Goal: Task Accomplishment & Management: Use online tool/utility

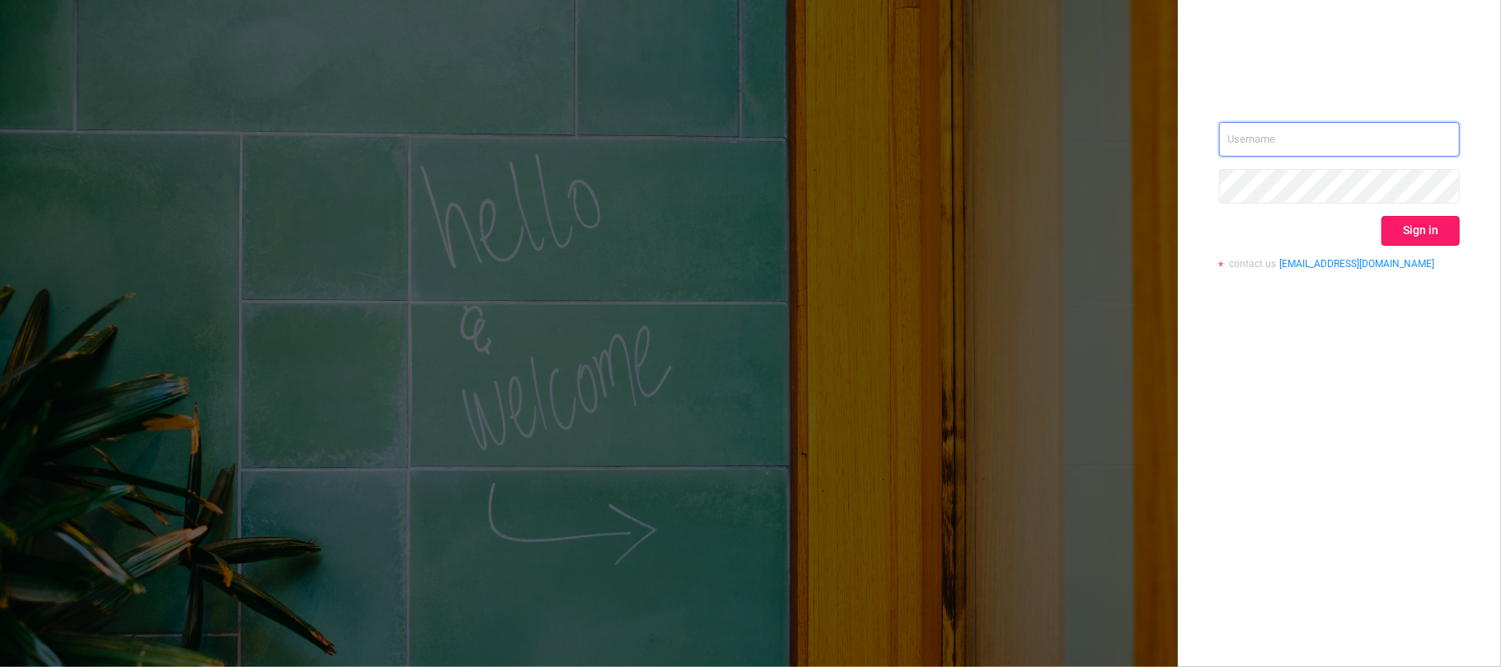
type input "[EMAIL_ADDRESS][DOMAIN_NAME]"
click at [1406, 231] on button "Sign in" at bounding box center [1420, 231] width 78 height 30
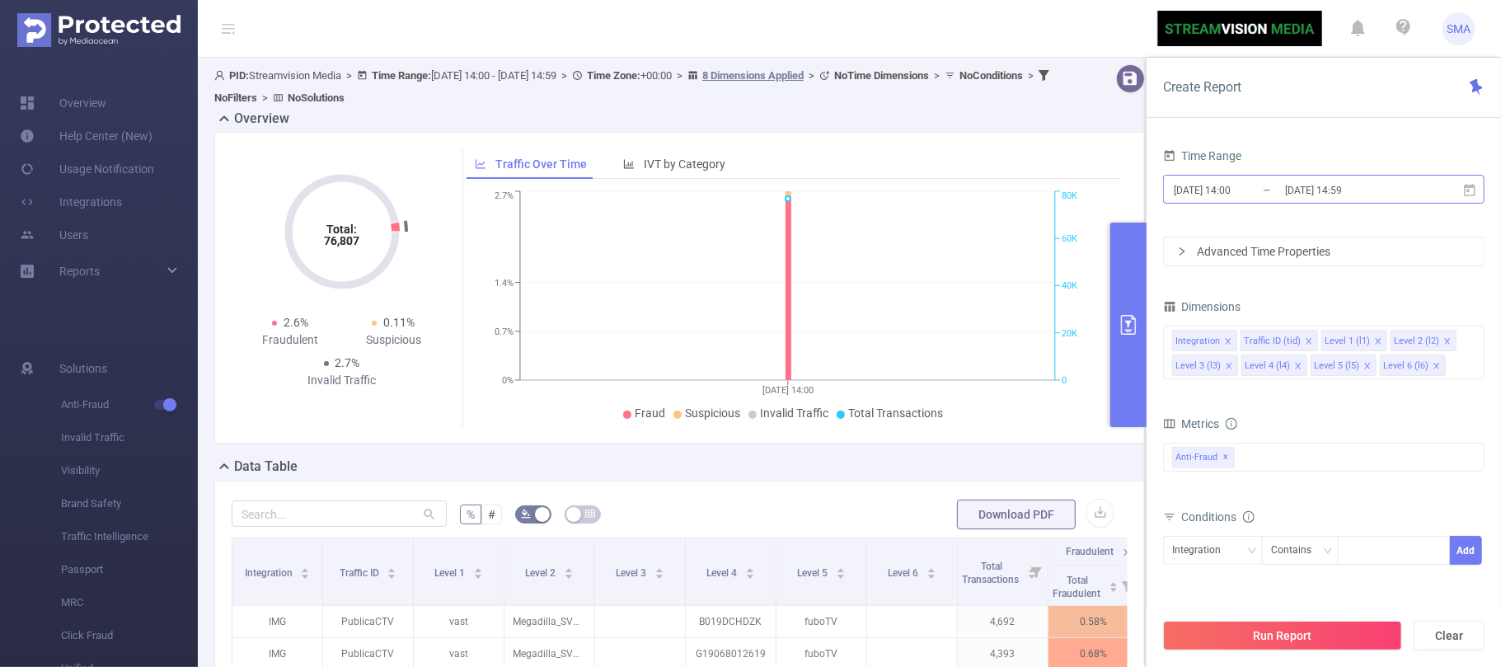
click at [1248, 196] on input "[DATE] 14:00" at bounding box center [1239, 190] width 134 height 22
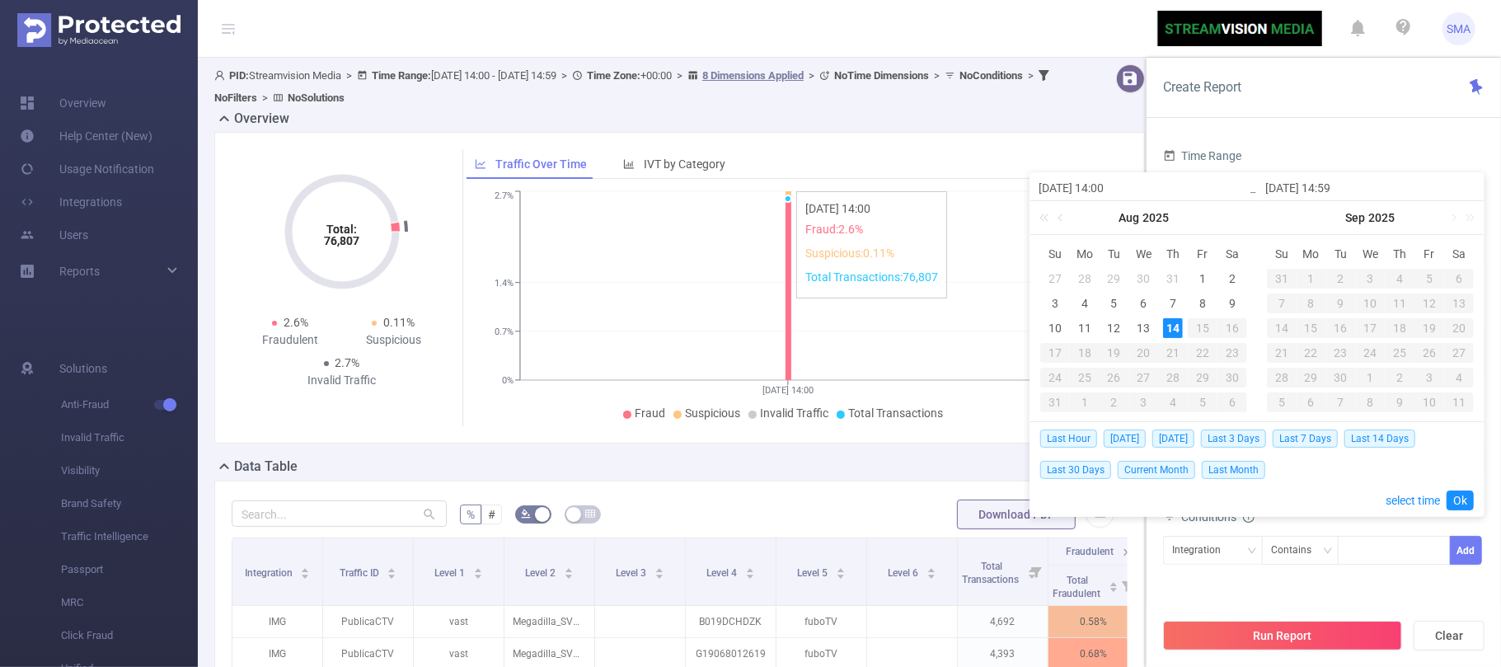
click at [951, 284] on icon "[DATE] 14:00 0% 0.7% 1.4% 2.7% 0 20K 40K 60K 80K" at bounding box center [787, 306] width 642 height 239
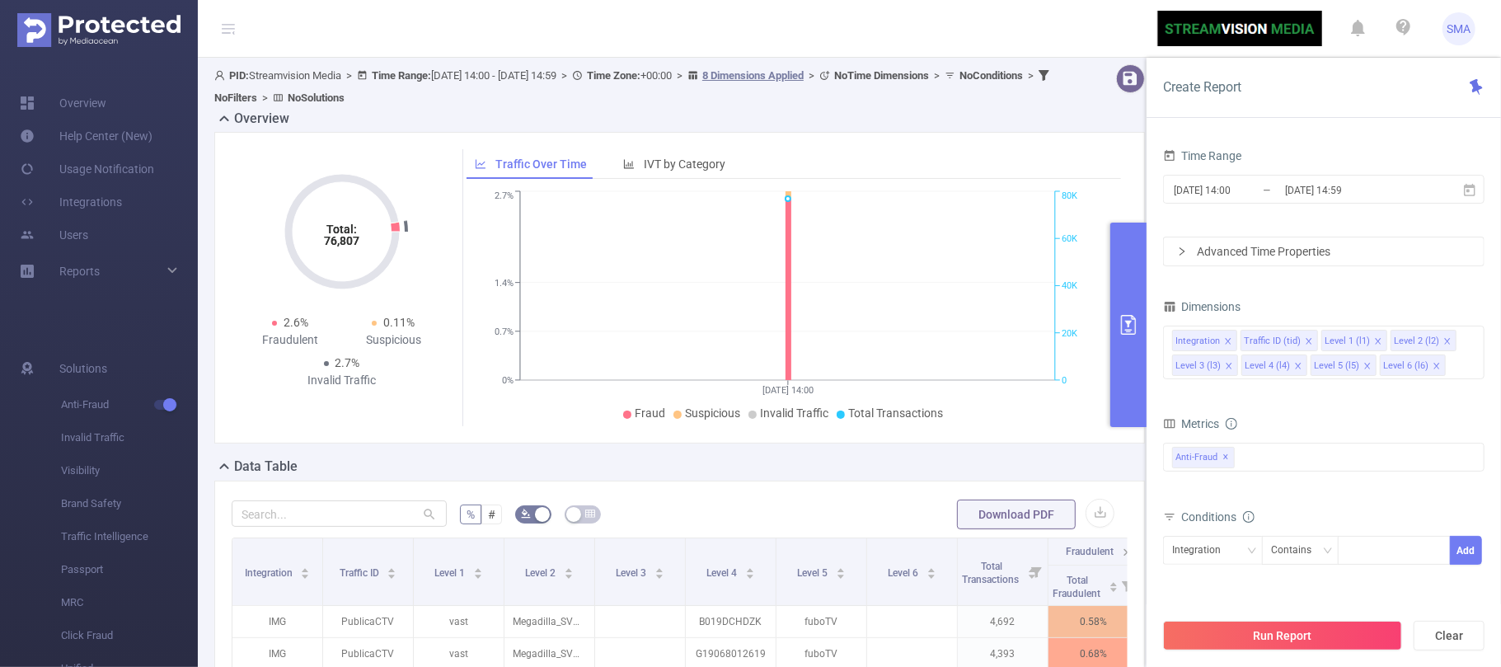
click at [1132, 330] on icon "primary" at bounding box center [1128, 325] width 15 height 20
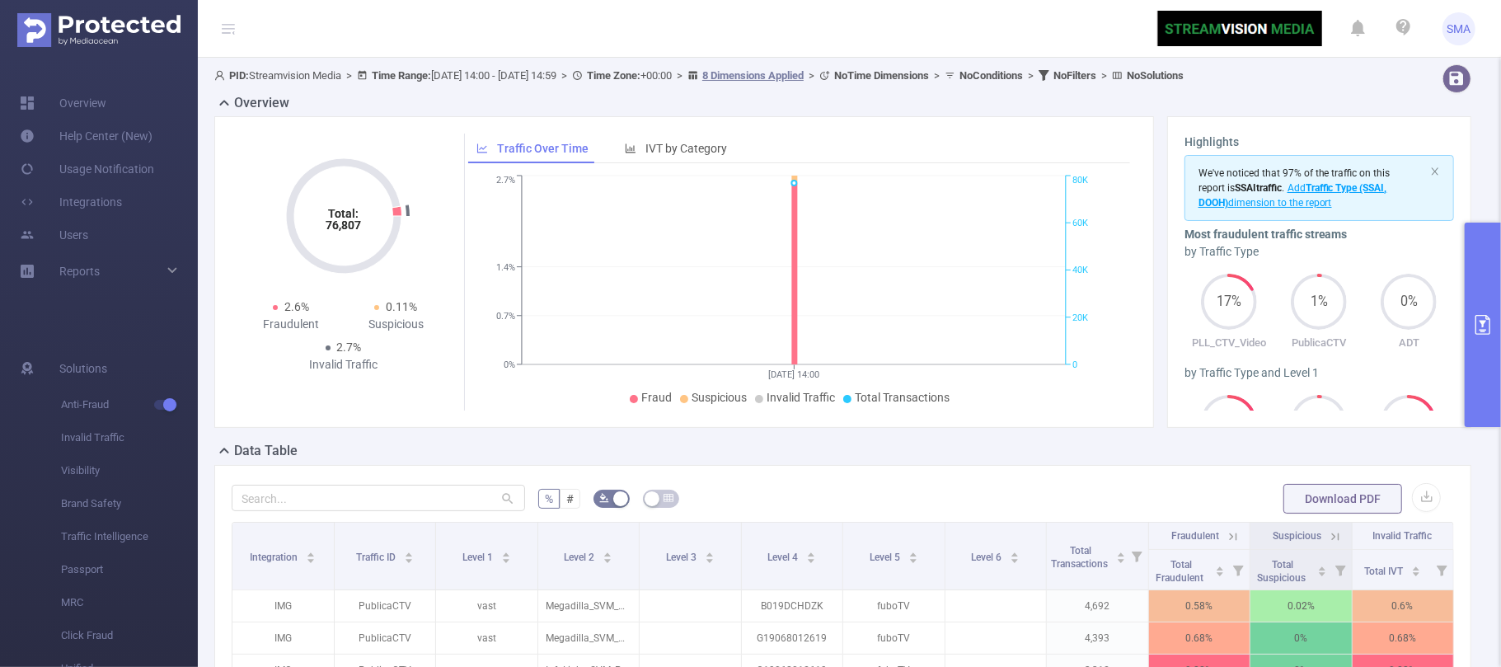
click at [1488, 337] on button "primary" at bounding box center [1483, 325] width 36 height 204
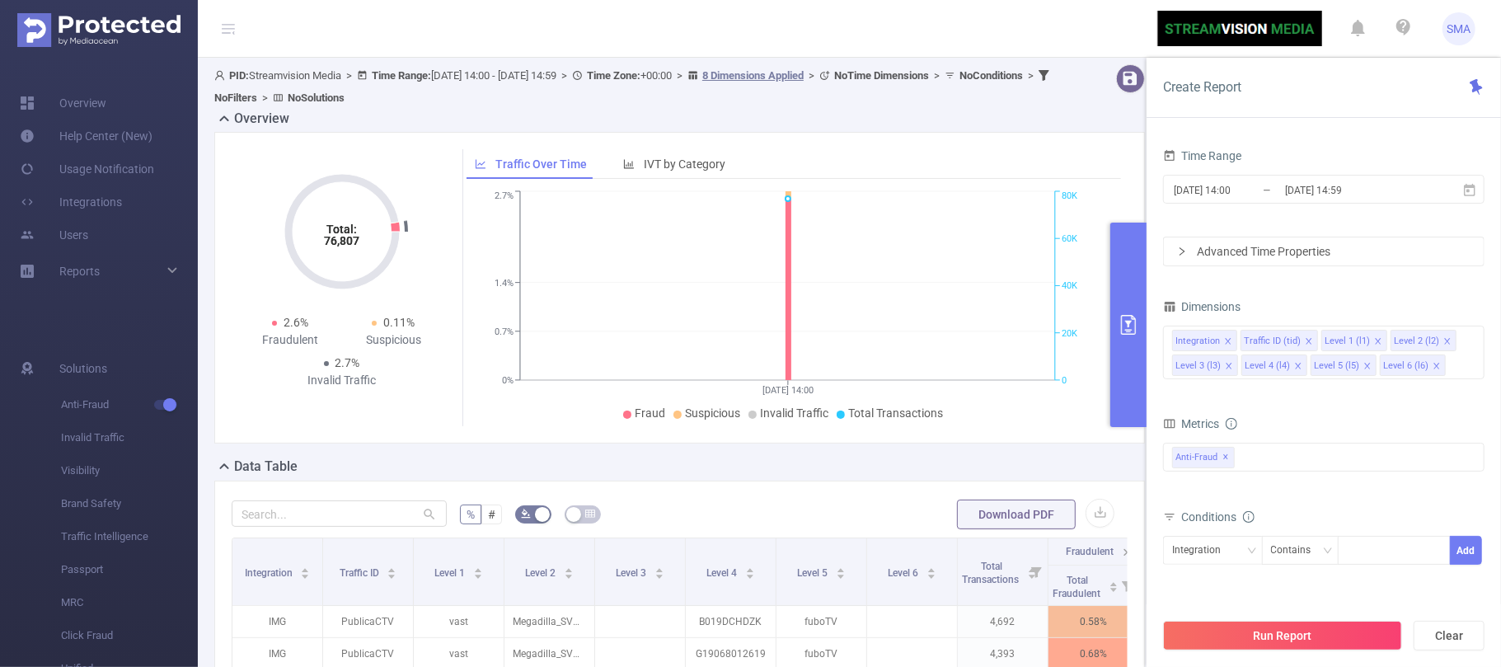
click at [1134, 345] on button "primary" at bounding box center [1128, 325] width 36 height 204
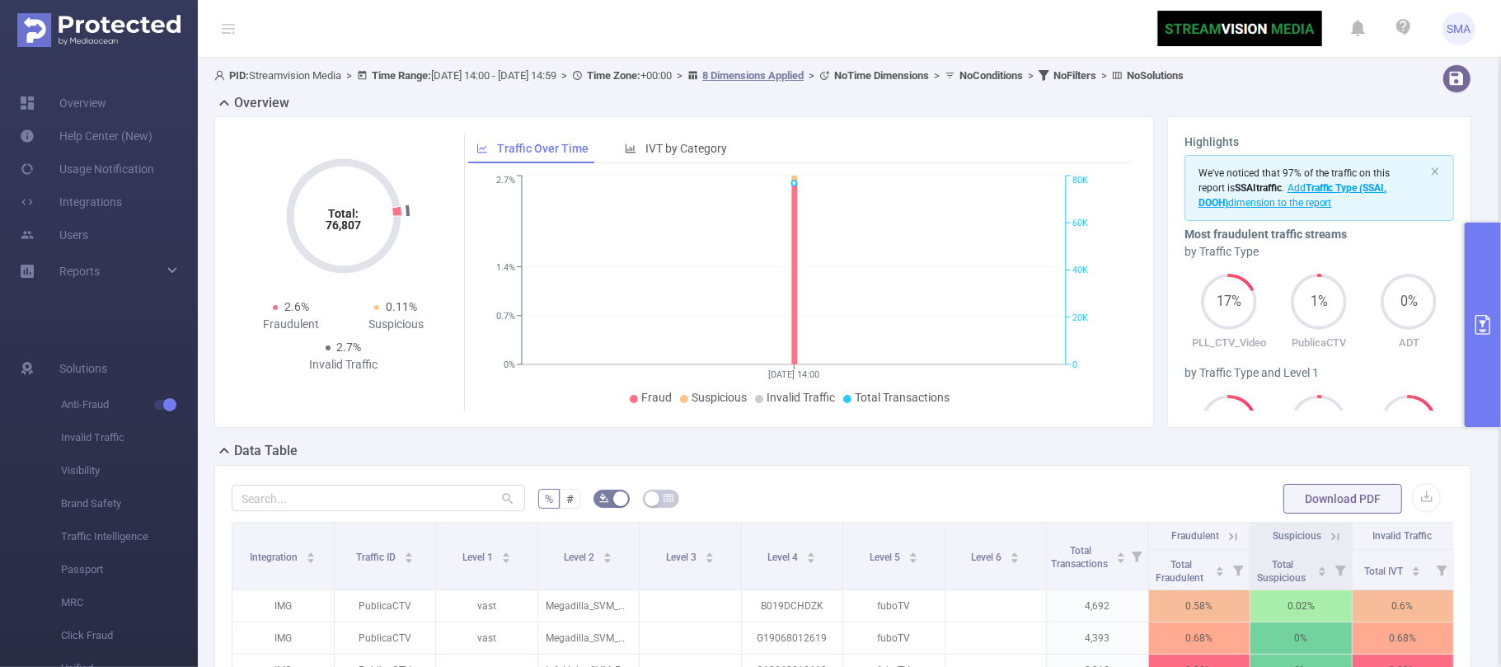
click at [1488, 333] on icon "primary" at bounding box center [1483, 325] width 20 height 20
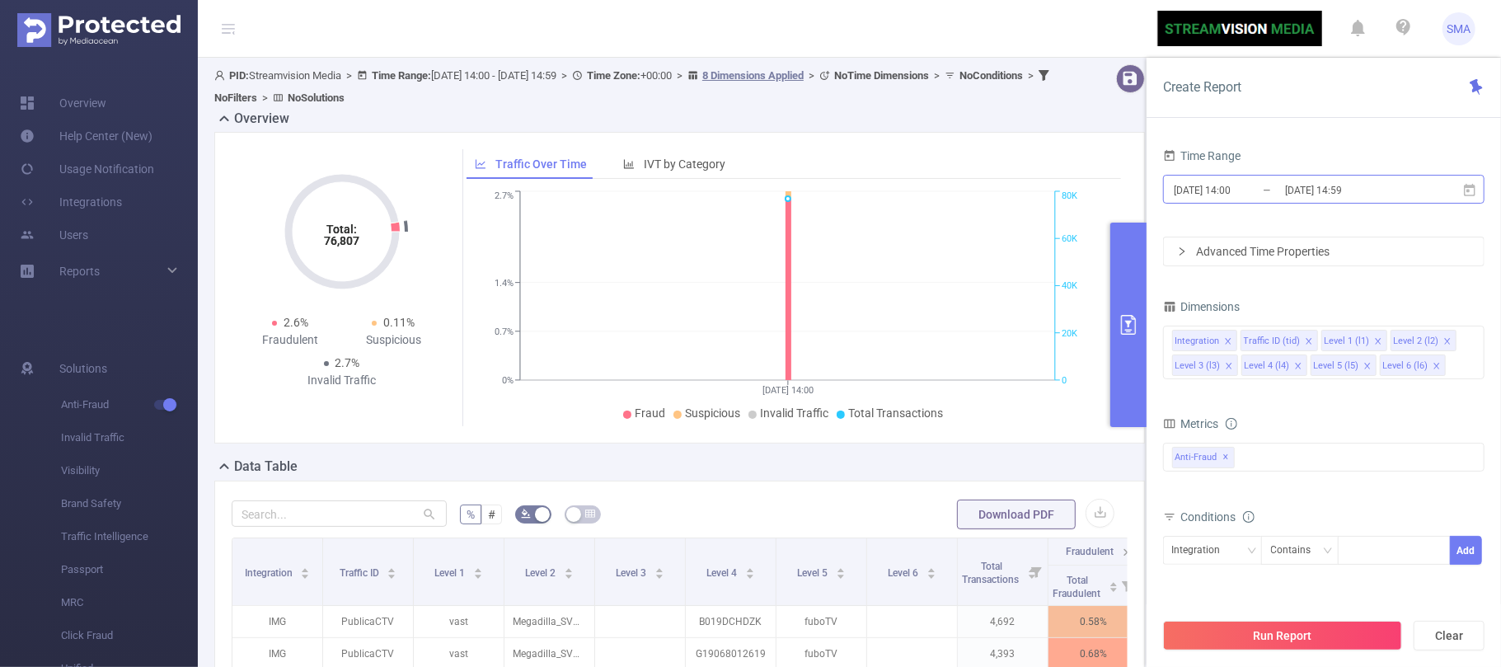
click at [1237, 191] on input "[DATE] 14:00" at bounding box center [1239, 190] width 134 height 22
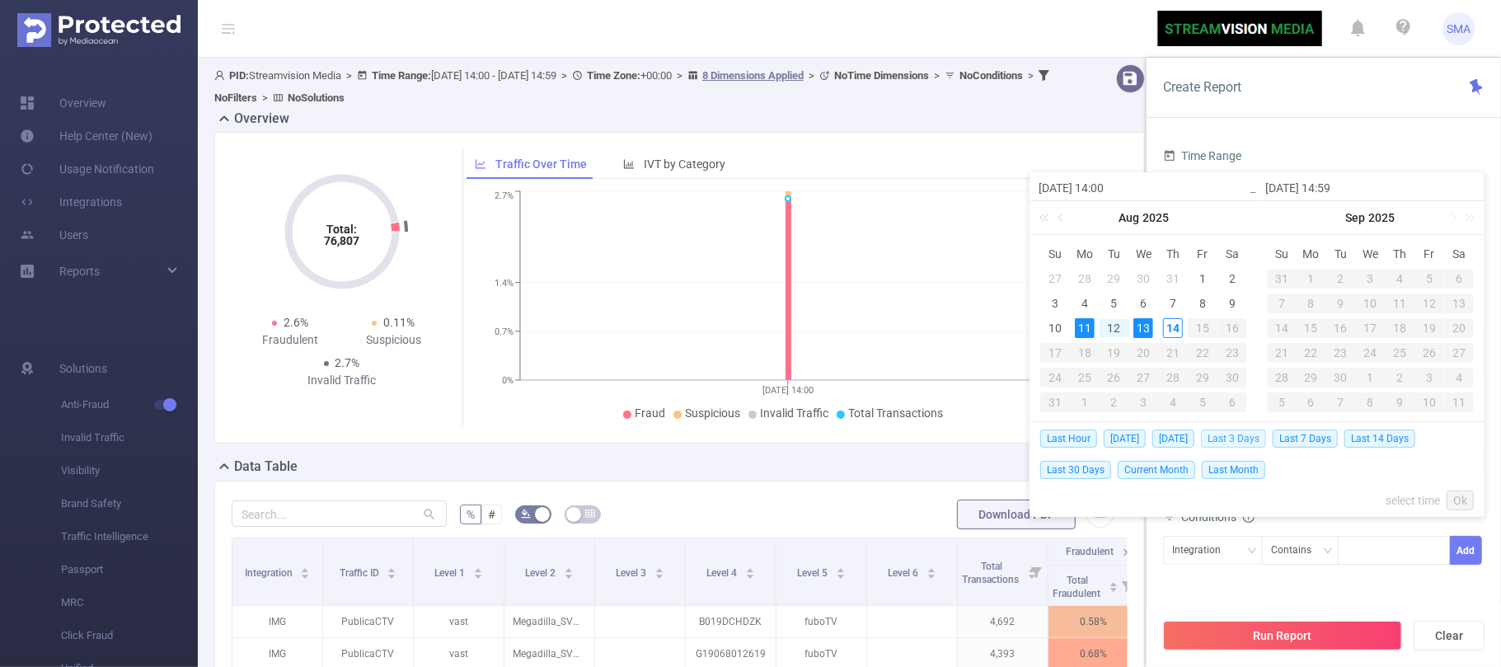
click at [1238, 440] on span "Last 3 Days" at bounding box center [1233, 438] width 65 height 18
type input "[DATE] 00:00"
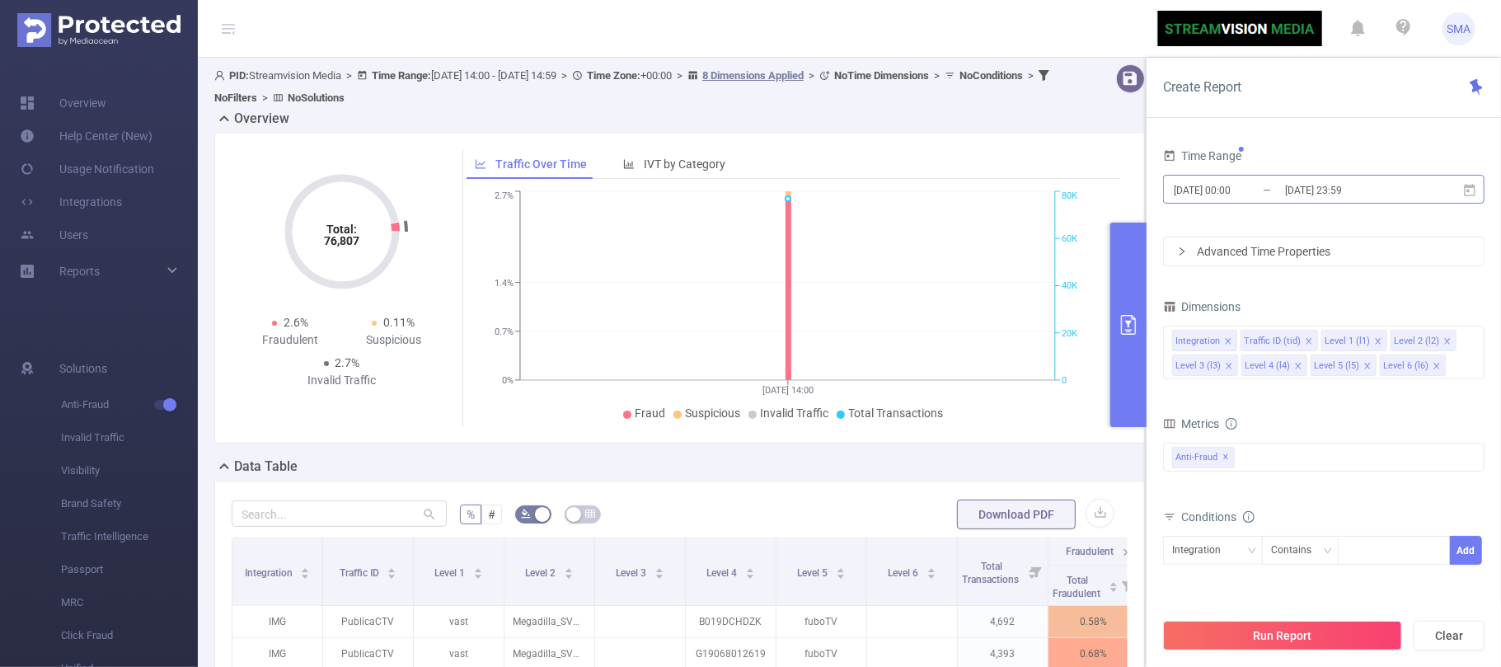
click at [1342, 188] on input "[DATE] 23:59" at bounding box center [1350, 190] width 134 height 22
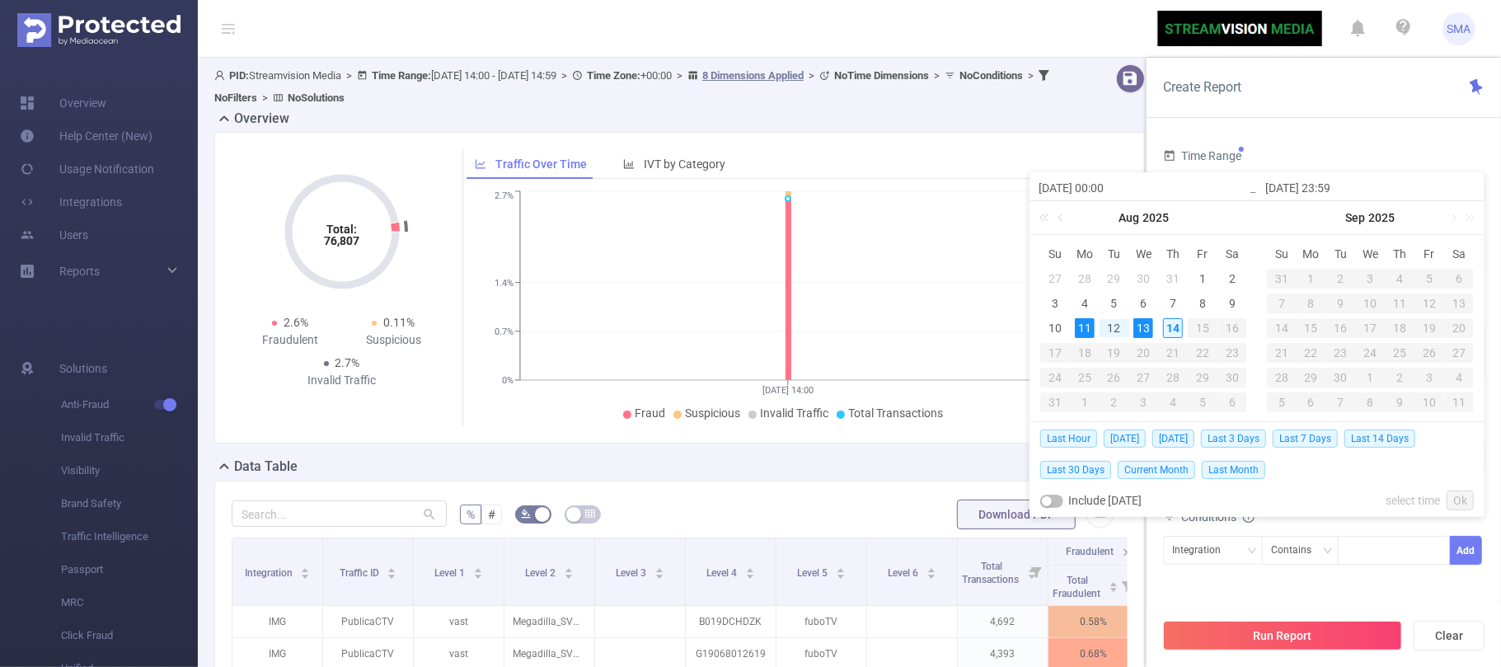
click at [1174, 335] on div "14" at bounding box center [1173, 328] width 20 height 20
click at [1089, 337] on div "11" at bounding box center [1085, 328] width 20 height 20
type input "[DATE] 23:59"
click at [1454, 501] on link "Ok" at bounding box center [1459, 500] width 27 height 20
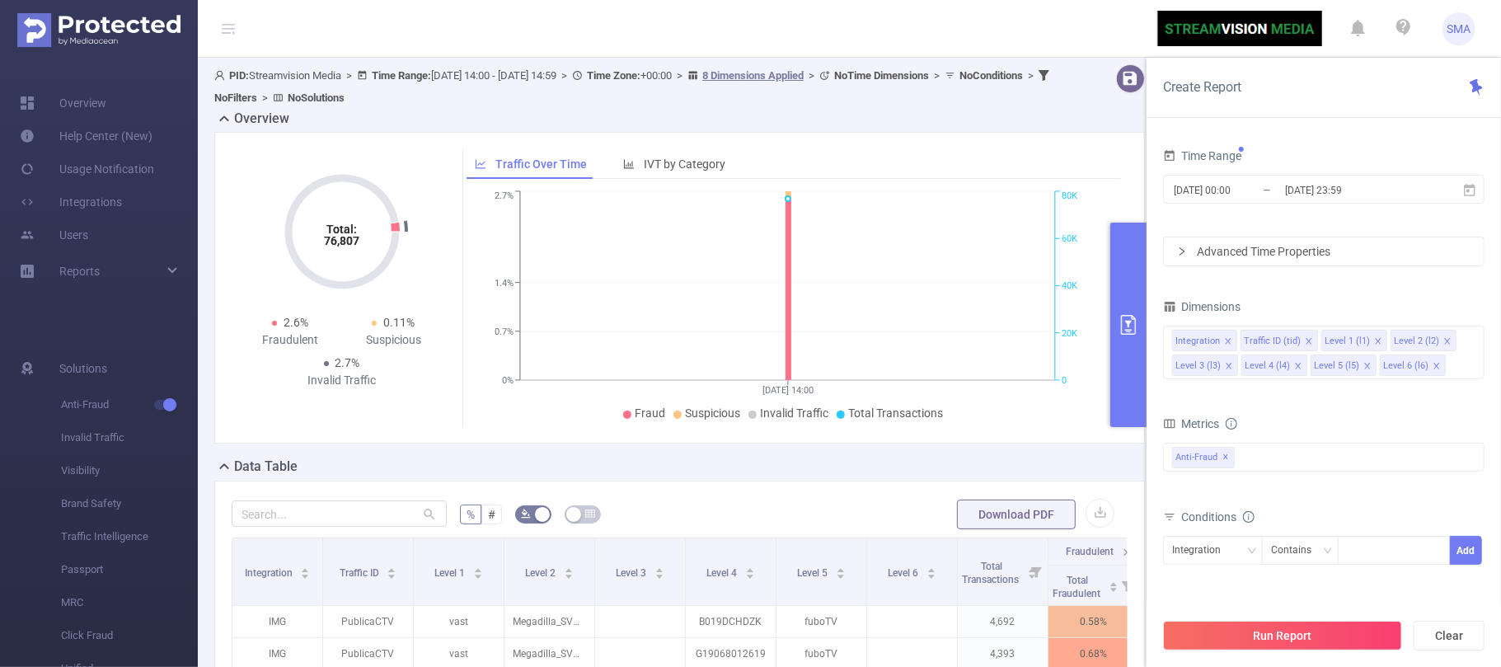
click at [1241, 251] on div "Advanced Time Properties" at bounding box center [1324, 251] width 320 height 28
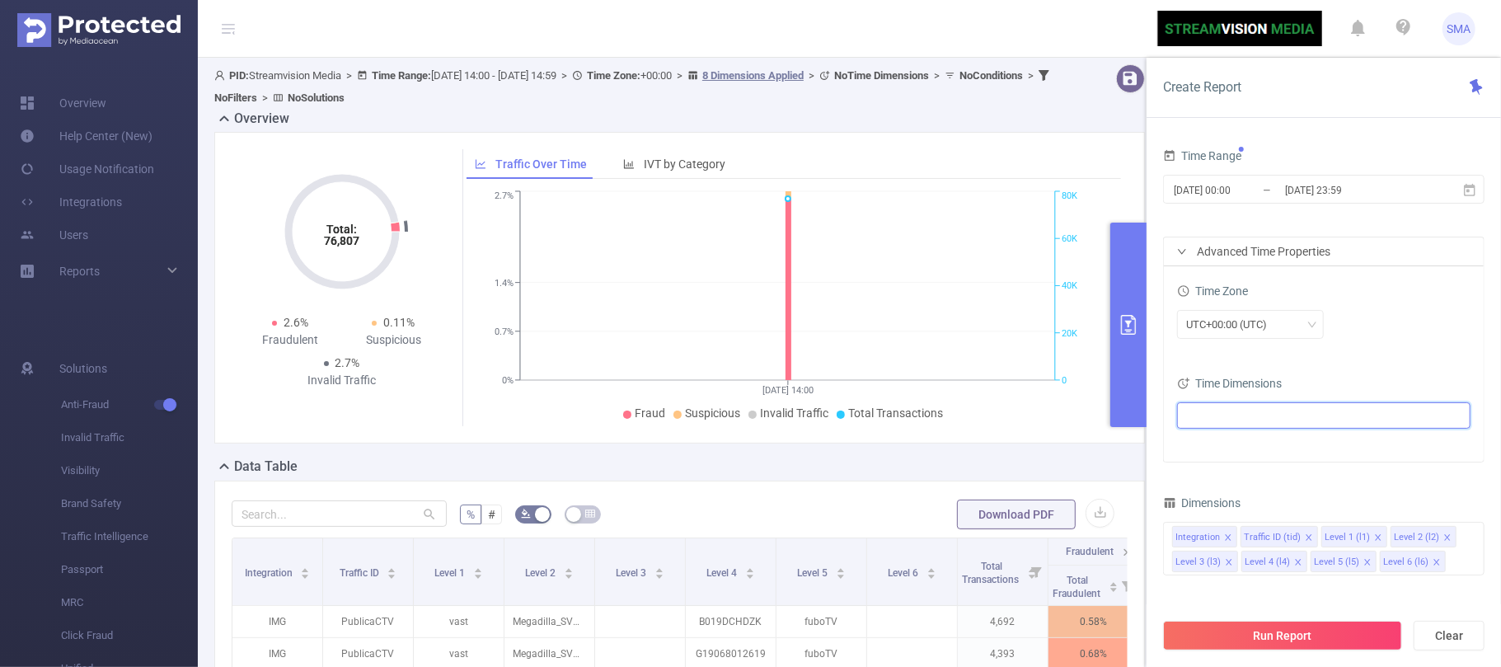
click at [1224, 420] on ul at bounding box center [1317, 415] width 271 height 25
click at [1210, 447] on span at bounding box center [1206, 446] width 13 height 13
click at [1353, 351] on div "Time Zone UTC+00:00 (UTC)" at bounding box center [1323, 315] width 293 height 73
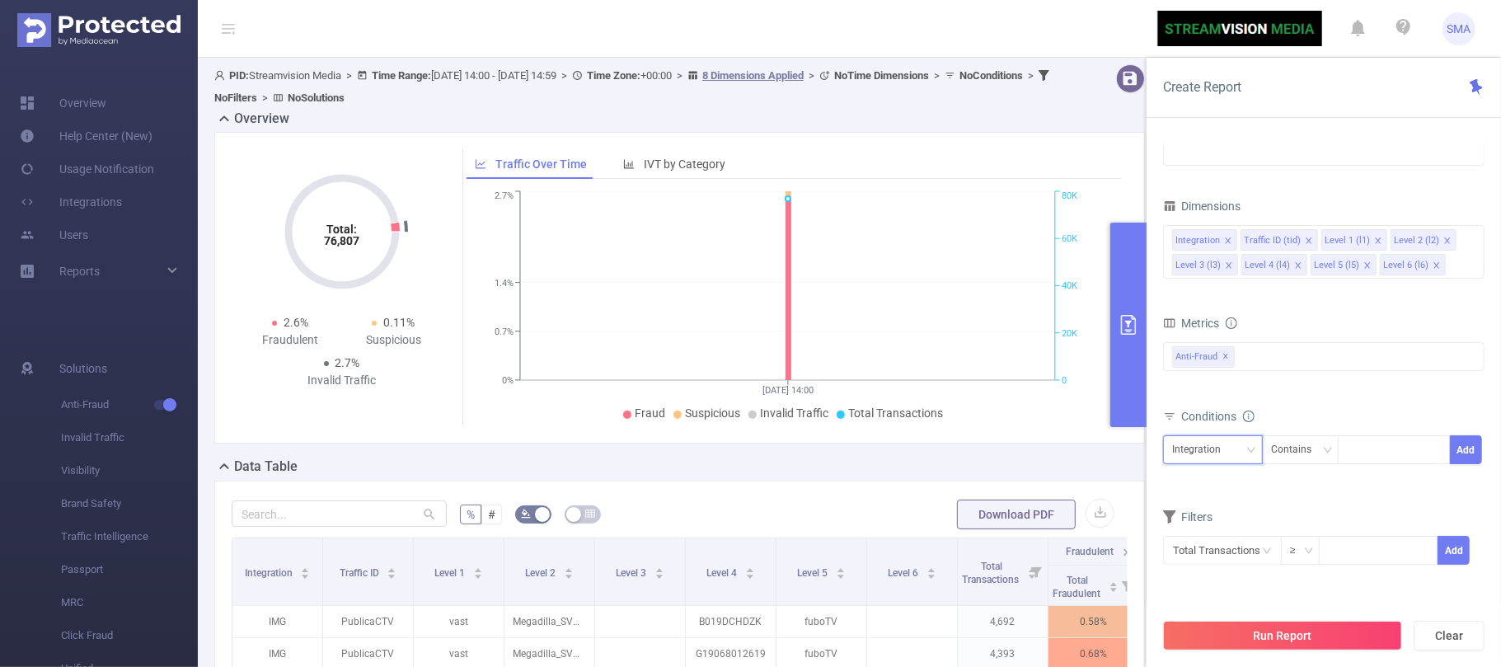
click at [1201, 457] on div "Integration" at bounding box center [1202, 449] width 60 height 27
click at [1204, 313] on li "Level 2 (l2)" at bounding box center [1213, 315] width 100 height 26
click at [1363, 453] on div at bounding box center [1394, 449] width 95 height 27
type input "cuedart"
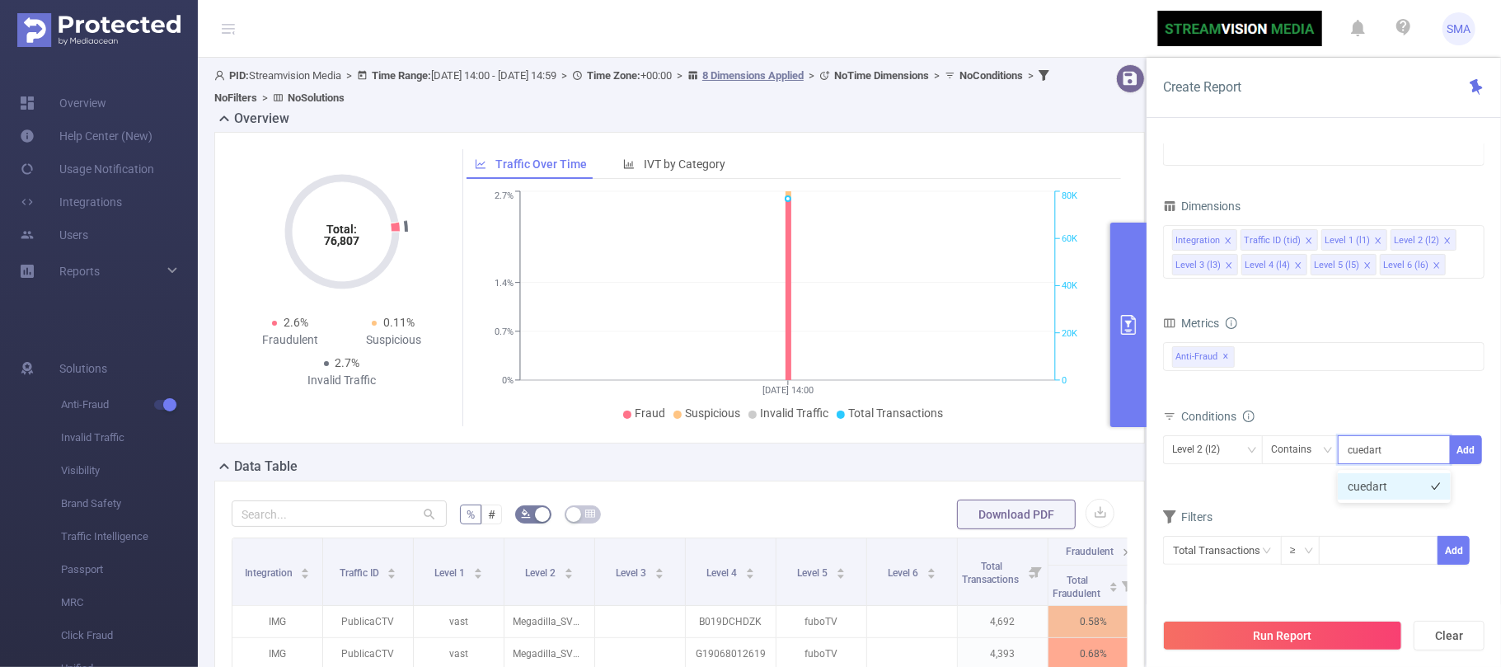
click at [1355, 489] on li "cuedart" at bounding box center [1394, 486] width 113 height 26
click at [1469, 458] on button "Add" at bounding box center [1466, 449] width 32 height 29
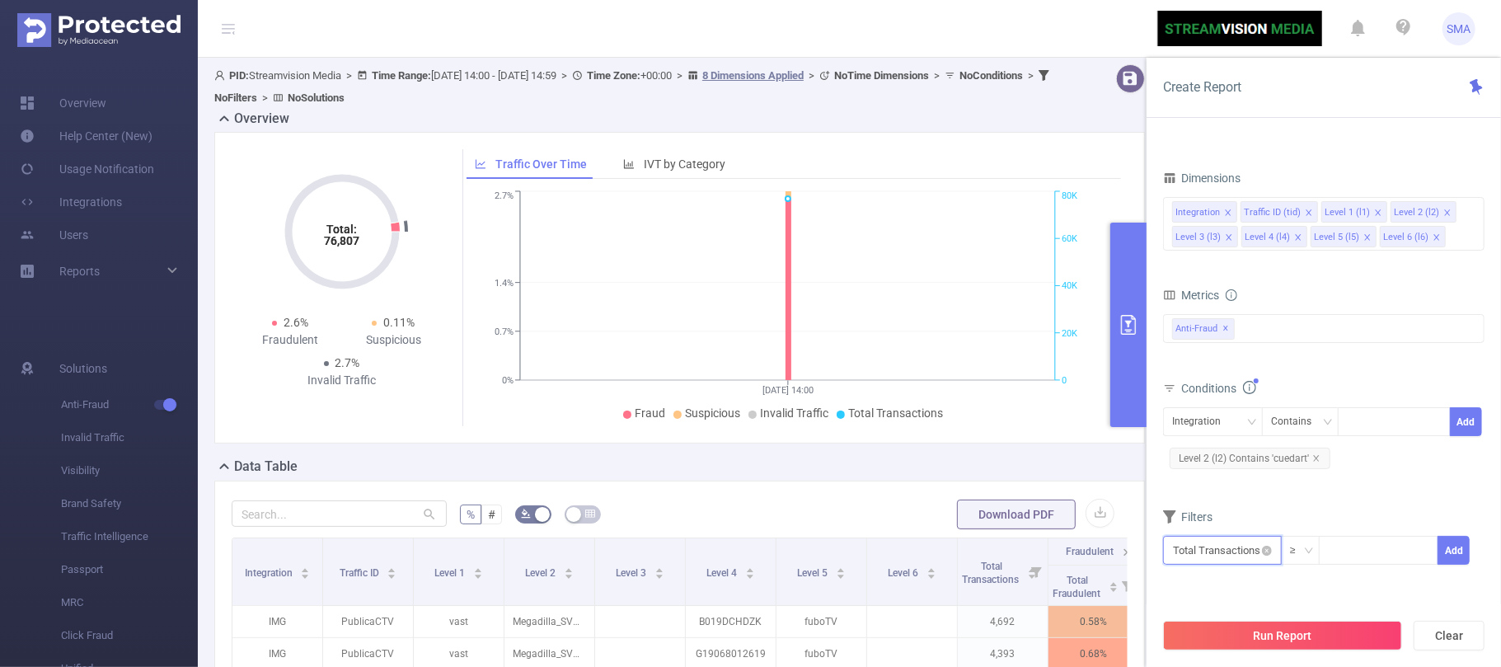
click at [1207, 558] on input "text" at bounding box center [1222, 550] width 119 height 29
click at [1216, 427] on li "Anti-Fraud" at bounding box center [1222, 430] width 119 height 26
click at [1316, 455] on li "Invalid Traffic" at bounding box center [1327, 456] width 98 height 26
click at [1396, 402] on li "Total IVT" at bounding box center [1426, 404] width 91 height 26
drag, startPoint x: 1172, startPoint y: 598, endPoint x: 1213, endPoint y: 601, distance: 41.3
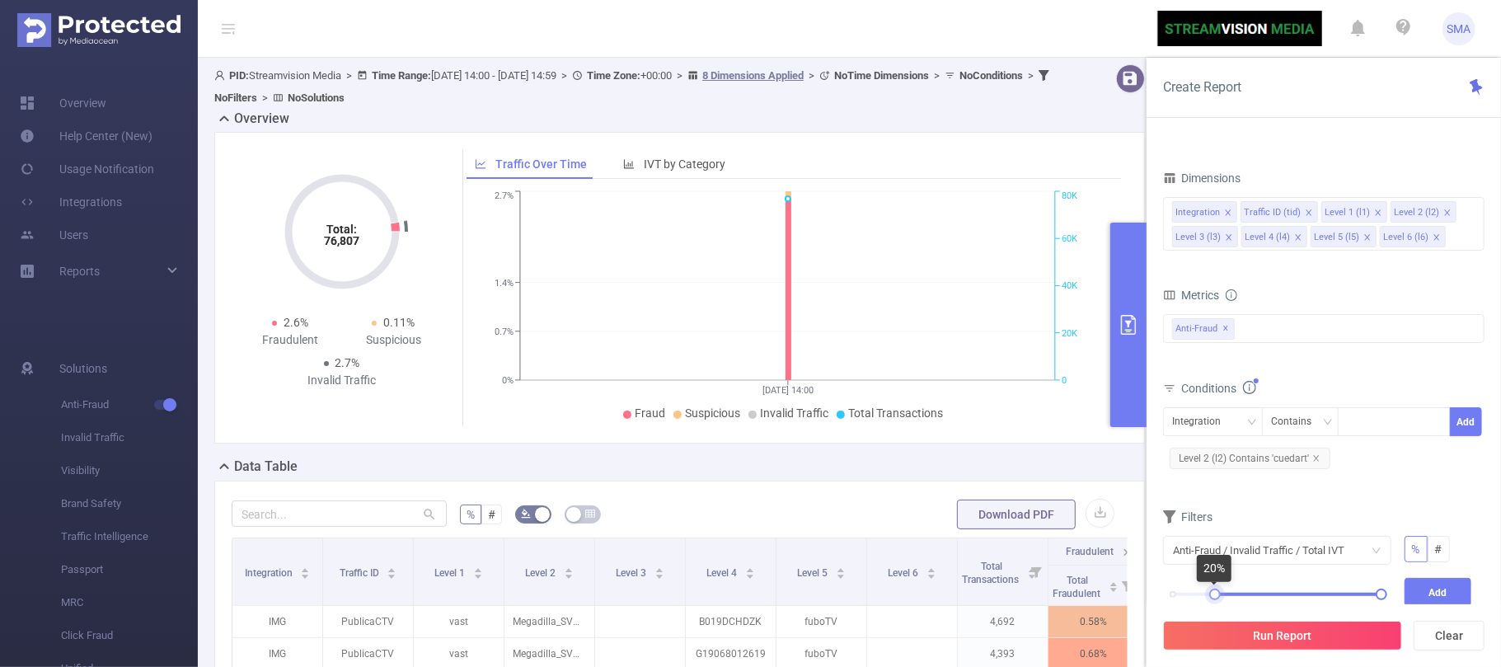
click at [1213, 600] on div at bounding box center [1215, 594] width 12 height 12
click at [1435, 595] on button "Add" at bounding box center [1438, 592] width 68 height 29
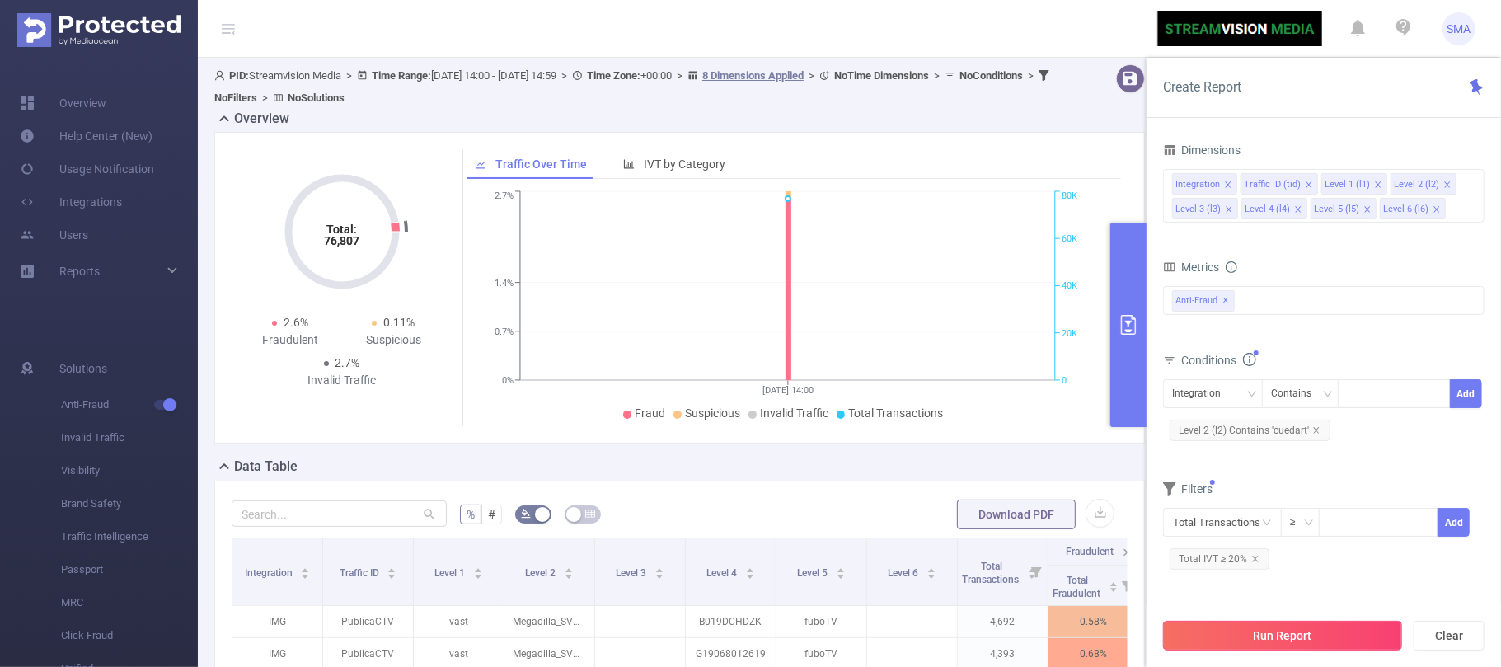
click at [1287, 630] on button "Run Report" at bounding box center [1282, 636] width 239 height 30
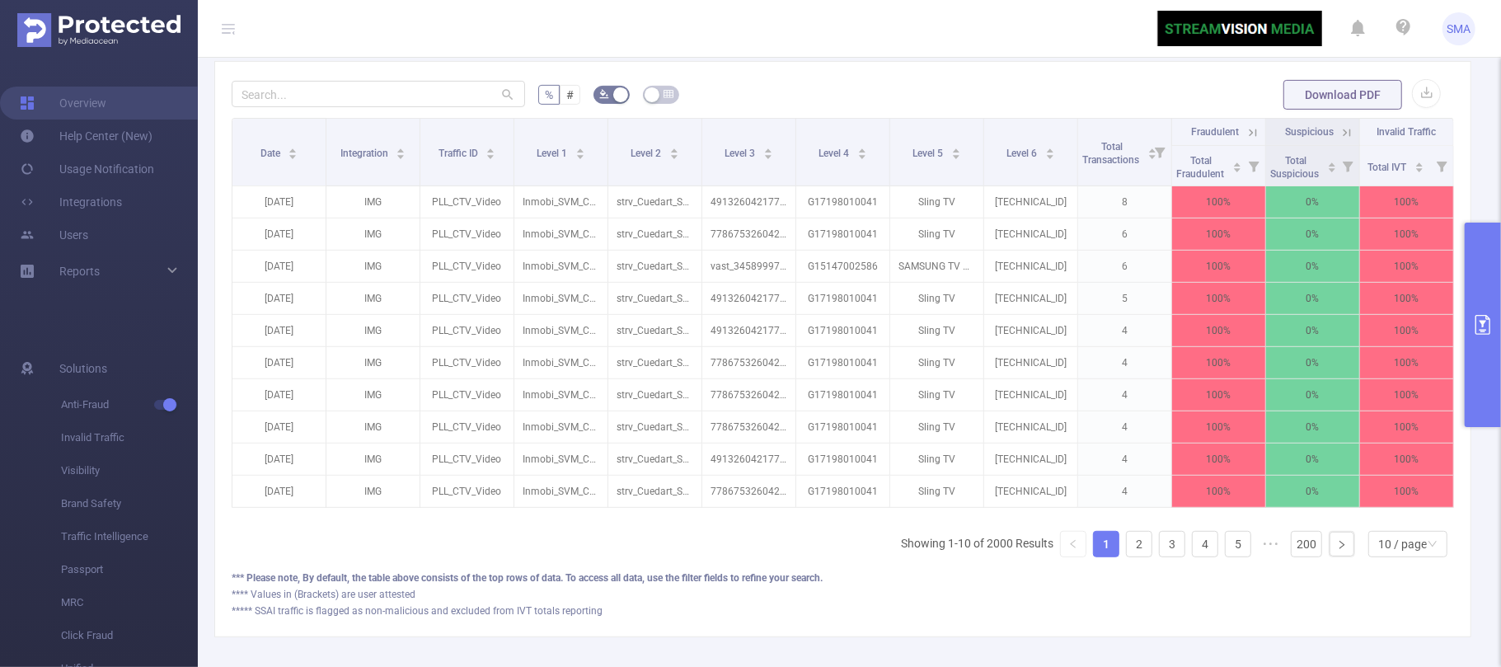
scroll to position [294, 0]
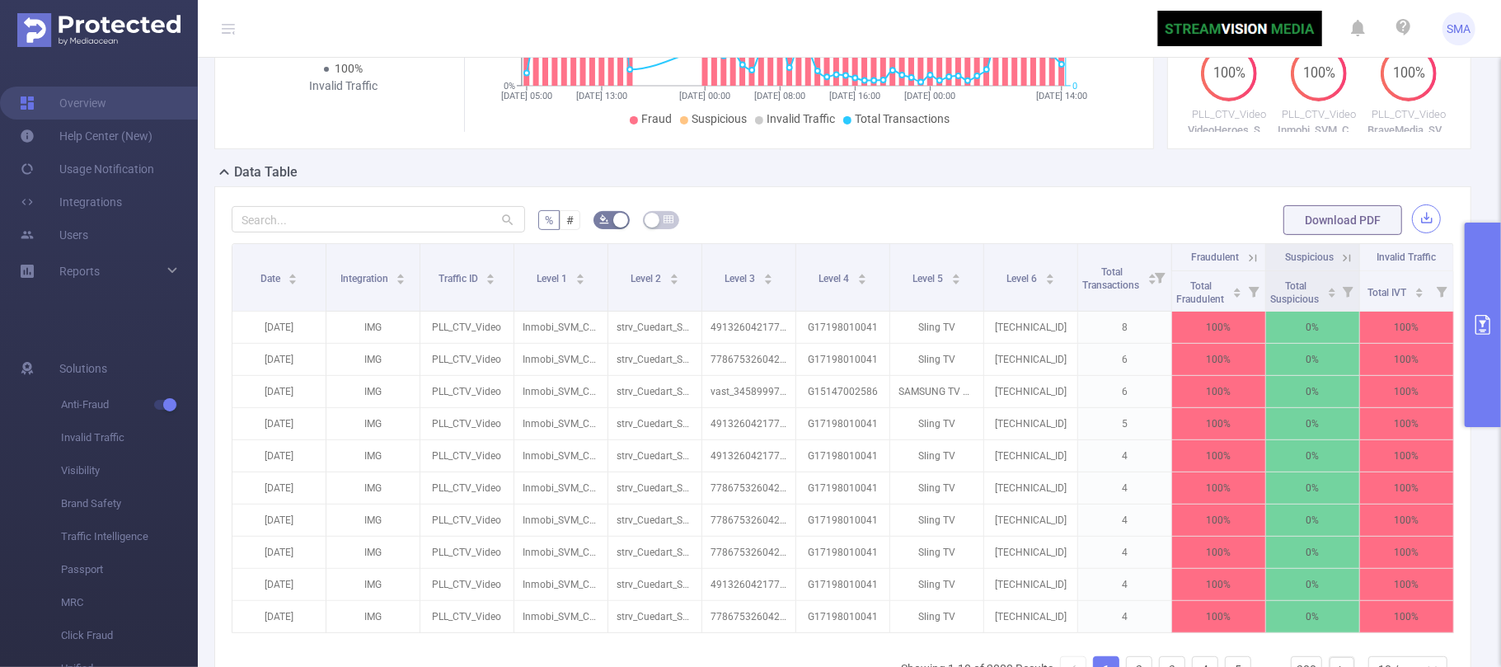
click at [1412, 219] on button "button" at bounding box center [1426, 218] width 29 height 29
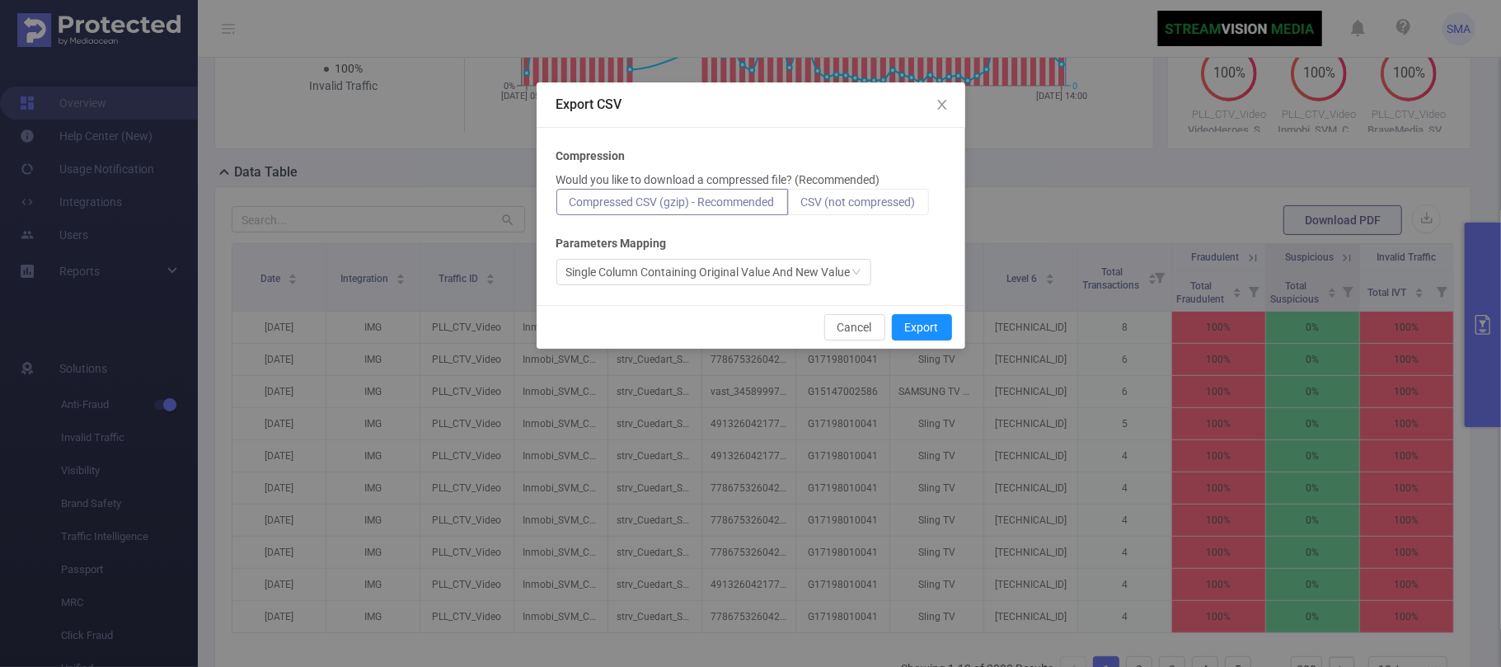
click at [855, 201] on span "CSV (not compressed)" at bounding box center [858, 201] width 115 height 13
click at [801, 206] on input "CSV (not compressed)" at bounding box center [801, 206] width 0 height 0
click at [918, 330] on button "Export" at bounding box center [922, 327] width 60 height 26
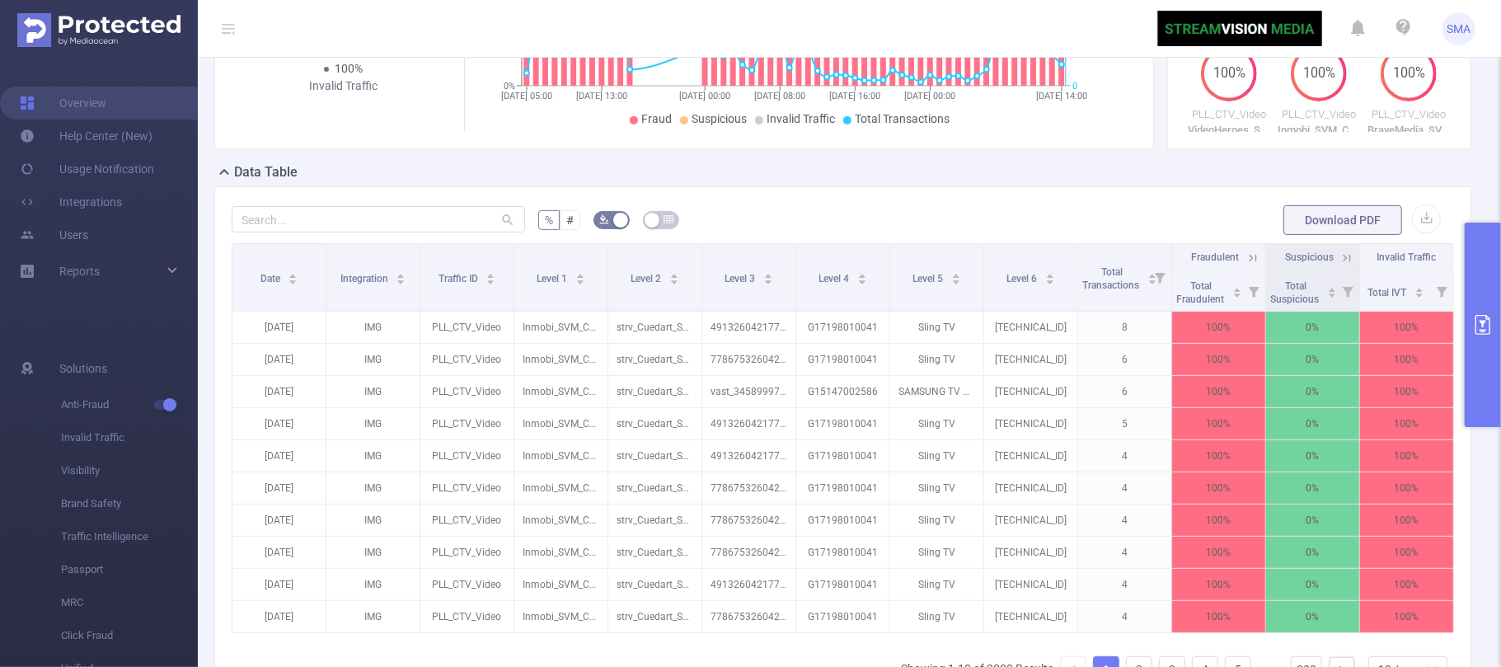
click at [1482, 326] on icon "primary" at bounding box center [1482, 325] width 15 height 20
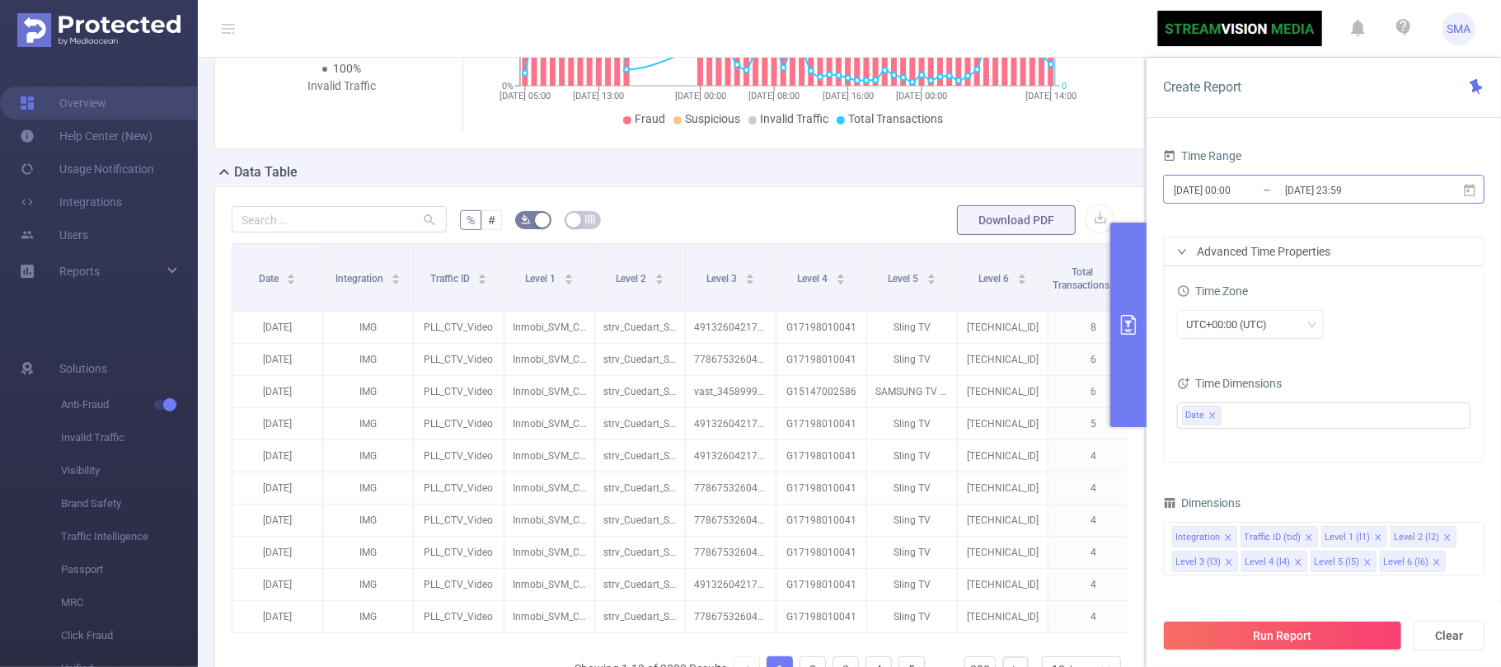
click at [1254, 189] on input "[DATE] 00:00" at bounding box center [1239, 190] width 134 height 22
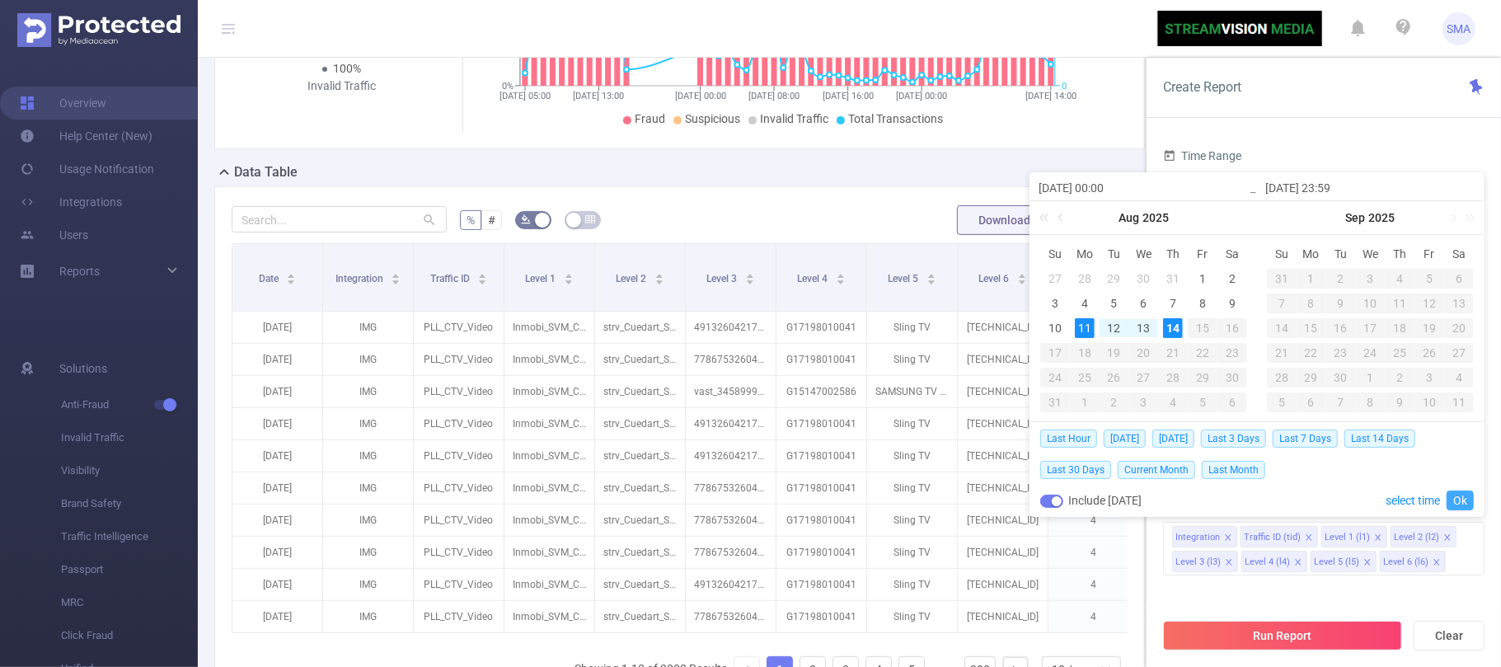
click at [1451, 501] on link "Ok" at bounding box center [1459, 500] width 27 height 20
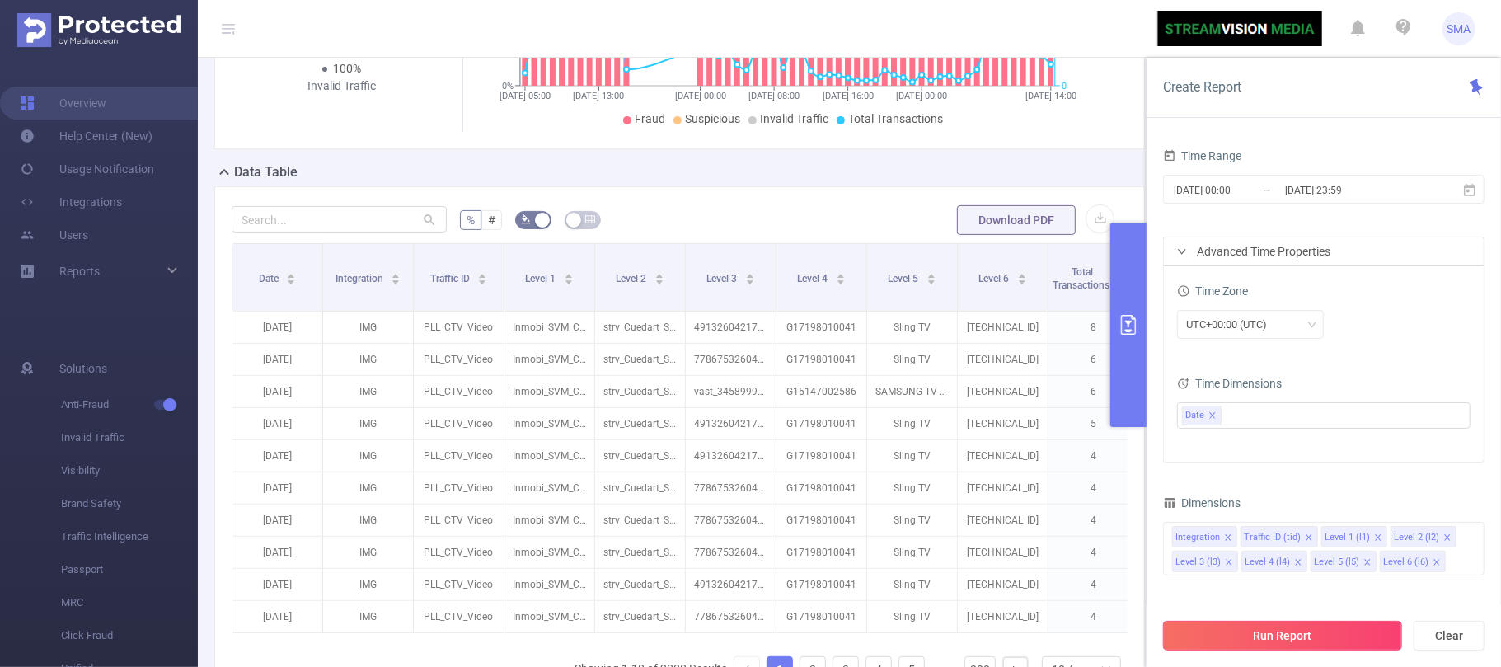
click at [1332, 623] on button "Run Report" at bounding box center [1282, 636] width 239 height 30
